Goal: Task Accomplishment & Management: Complete application form

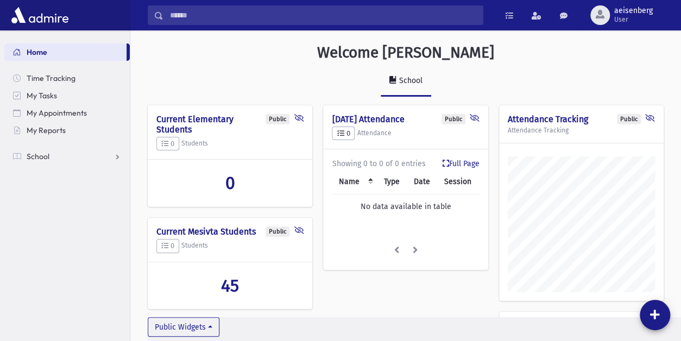
scroll to position [520, 550]
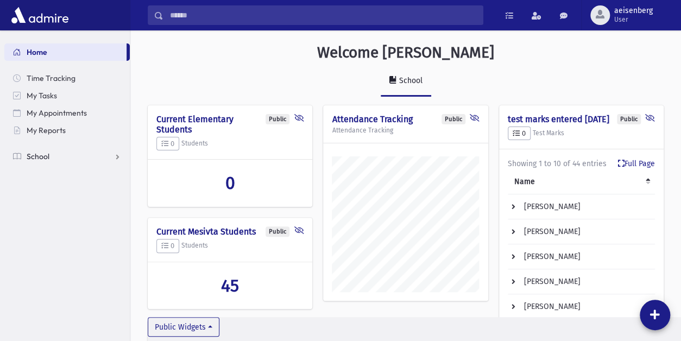
click at [40, 160] on span "School" at bounding box center [38, 156] width 23 height 10
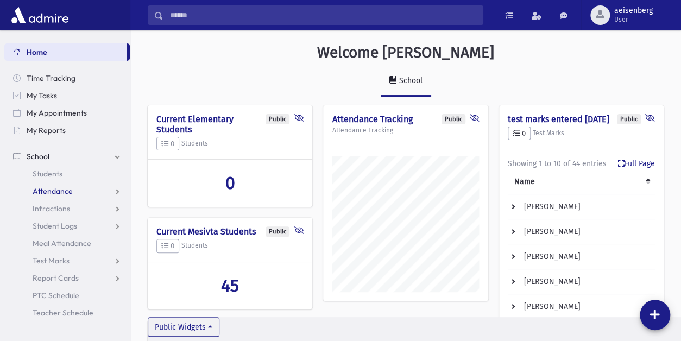
click at [61, 188] on span "Attendance" at bounding box center [53, 191] width 40 height 10
click at [53, 205] on span "Entry" at bounding box center [50, 209] width 18 height 10
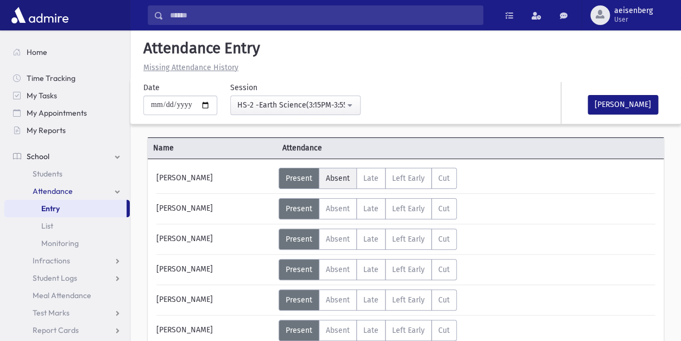
click at [345, 175] on span "Absent" at bounding box center [338, 178] width 24 height 9
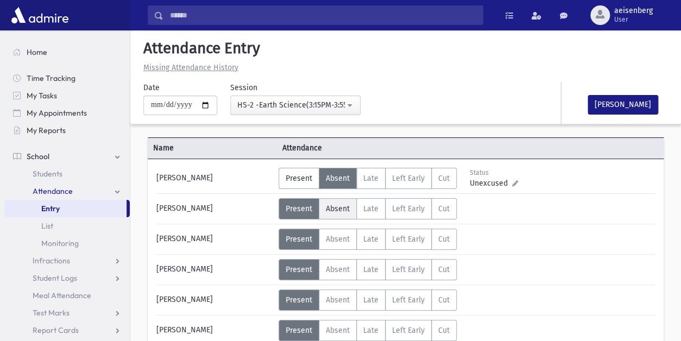
click at [336, 206] on span "Absent" at bounding box center [338, 208] width 24 height 9
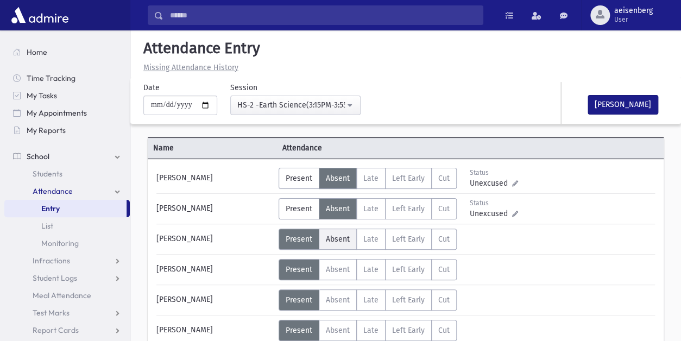
click at [335, 236] on span "Absent" at bounding box center [338, 239] width 24 height 9
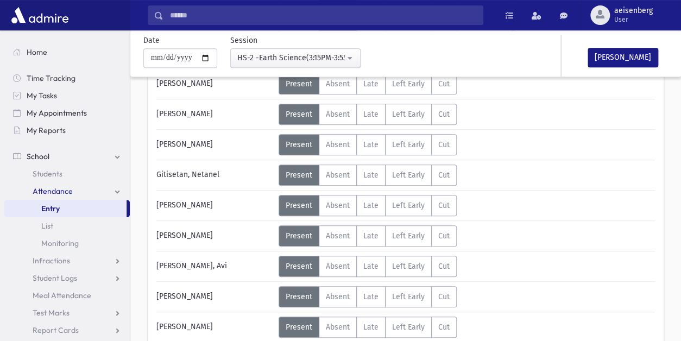
scroll to position [239, 0]
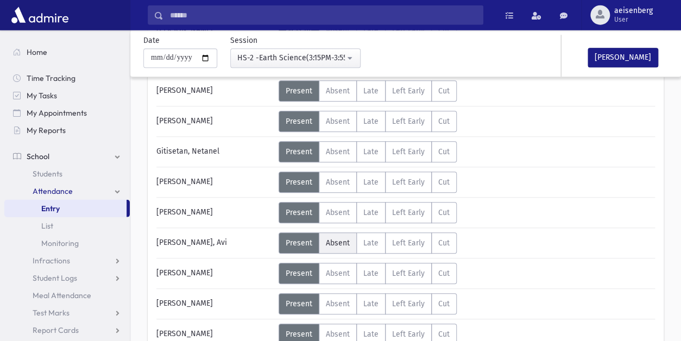
click at [336, 238] on span "Absent" at bounding box center [338, 242] width 24 height 9
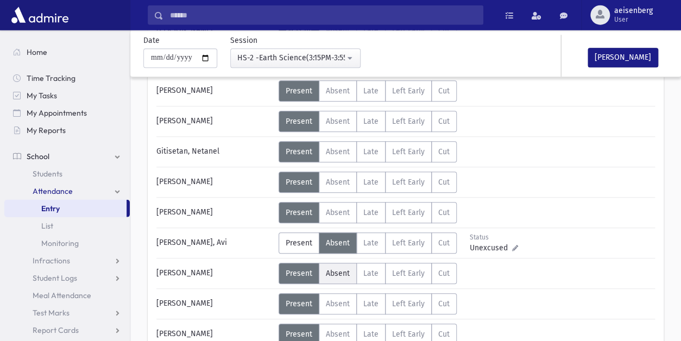
click at [334, 270] on span "Absent" at bounding box center [338, 273] width 24 height 9
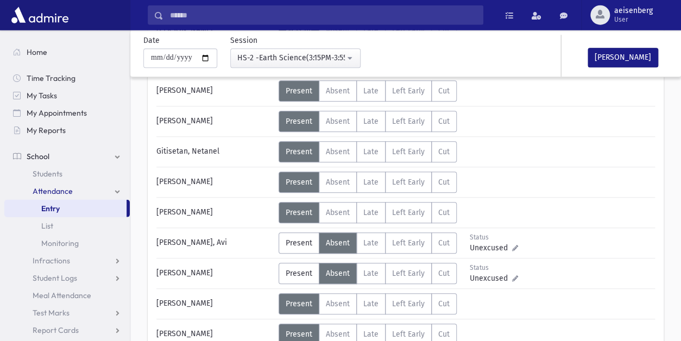
click at [336, 304] on div "Error ×" at bounding box center [406, 306] width 152 height 20
click at [337, 296] on div "Error ×" at bounding box center [406, 306] width 152 height 20
click at [336, 303] on div "Error ×" at bounding box center [406, 306] width 152 height 20
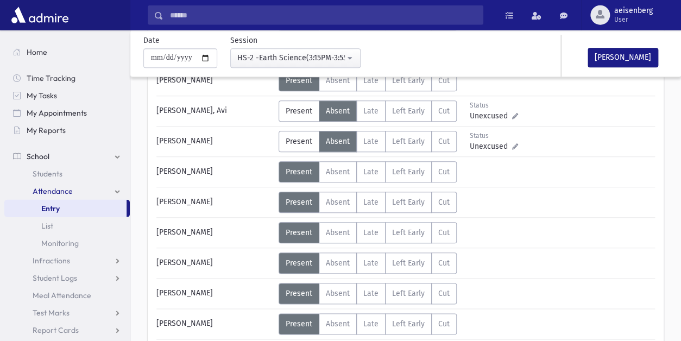
scroll to position [374, 0]
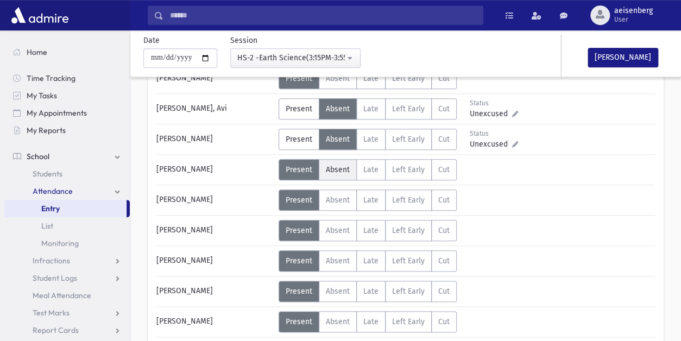
click at [331, 170] on span "Absent" at bounding box center [338, 169] width 24 height 9
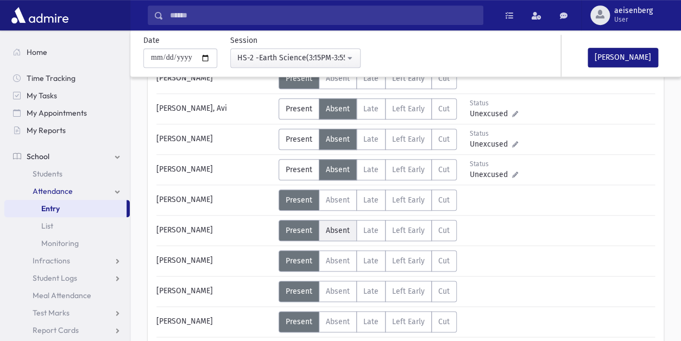
click at [333, 230] on span "Absent" at bounding box center [338, 230] width 24 height 9
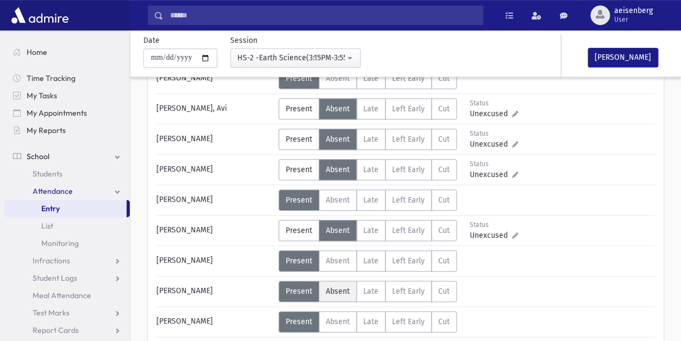
click at [333, 287] on span "Absent" at bounding box center [338, 291] width 24 height 9
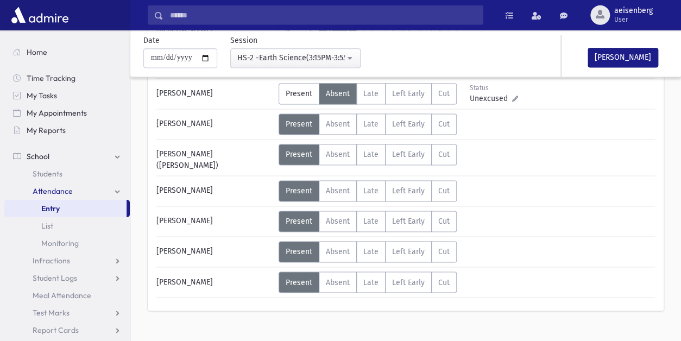
scroll to position [573, 0]
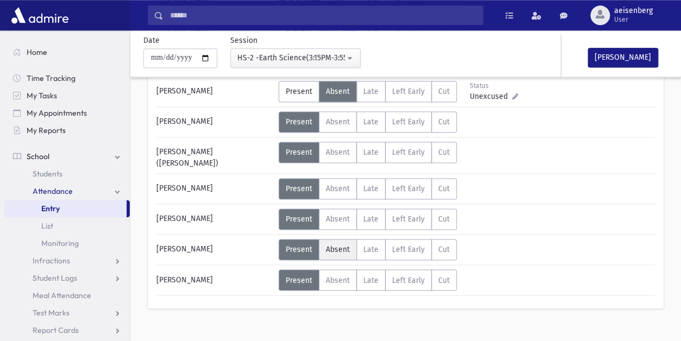
click at [339, 245] on span "Absent" at bounding box center [338, 249] width 24 height 9
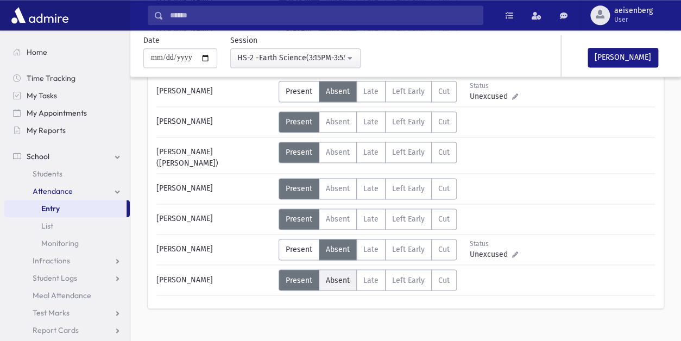
click at [338, 275] on span "Absent" at bounding box center [338, 279] width 24 height 9
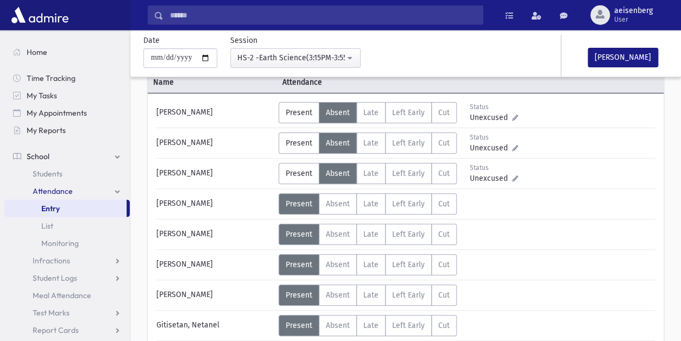
scroll to position [58, 0]
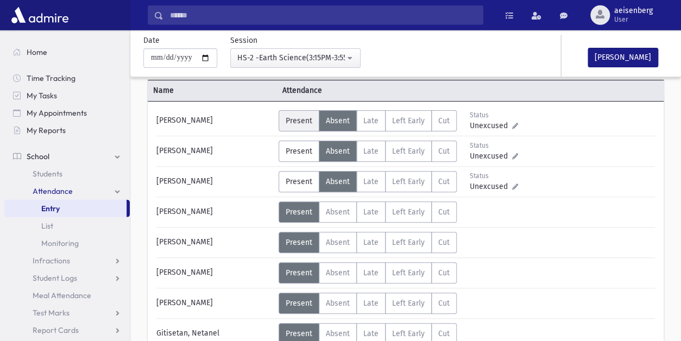
click at [290, 119] on span "Present" at bounding box center [299, 120] width 27 height 9
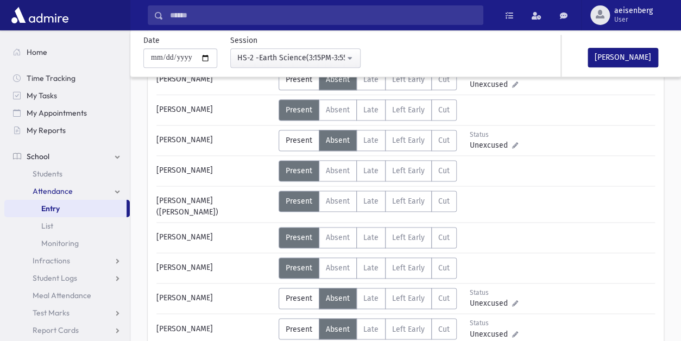
scroll to position [526, 0]
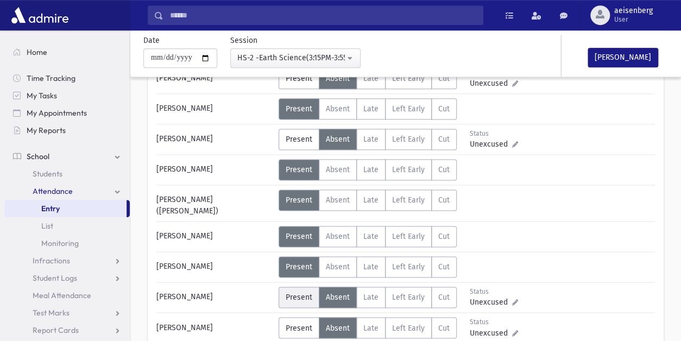
click at [301, 293] on span "Present" at bounding box center [299, 297] width 27 height 9
